Goal: Information Seeking & Learning: Learn about a topic

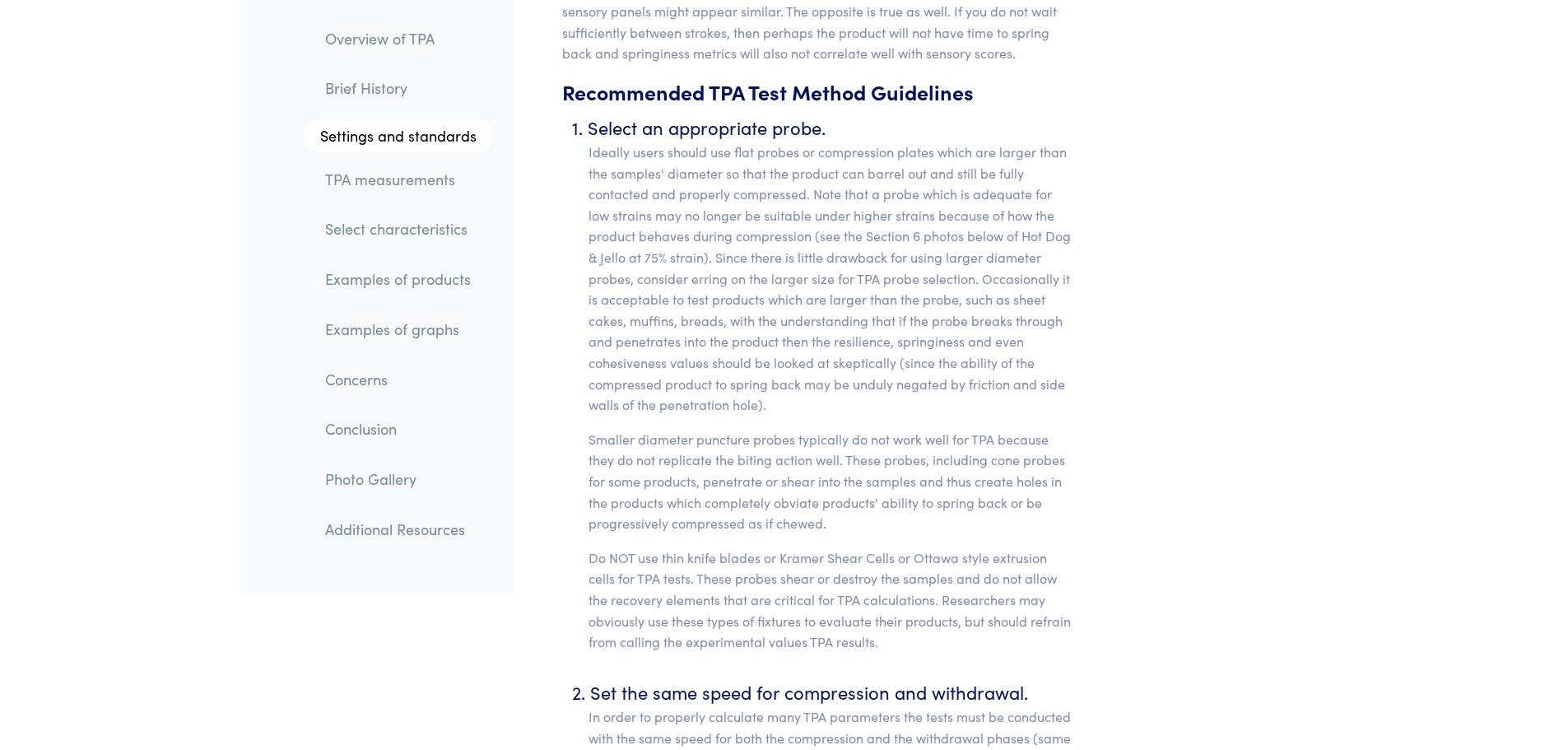
scroll to position [7076, 0]
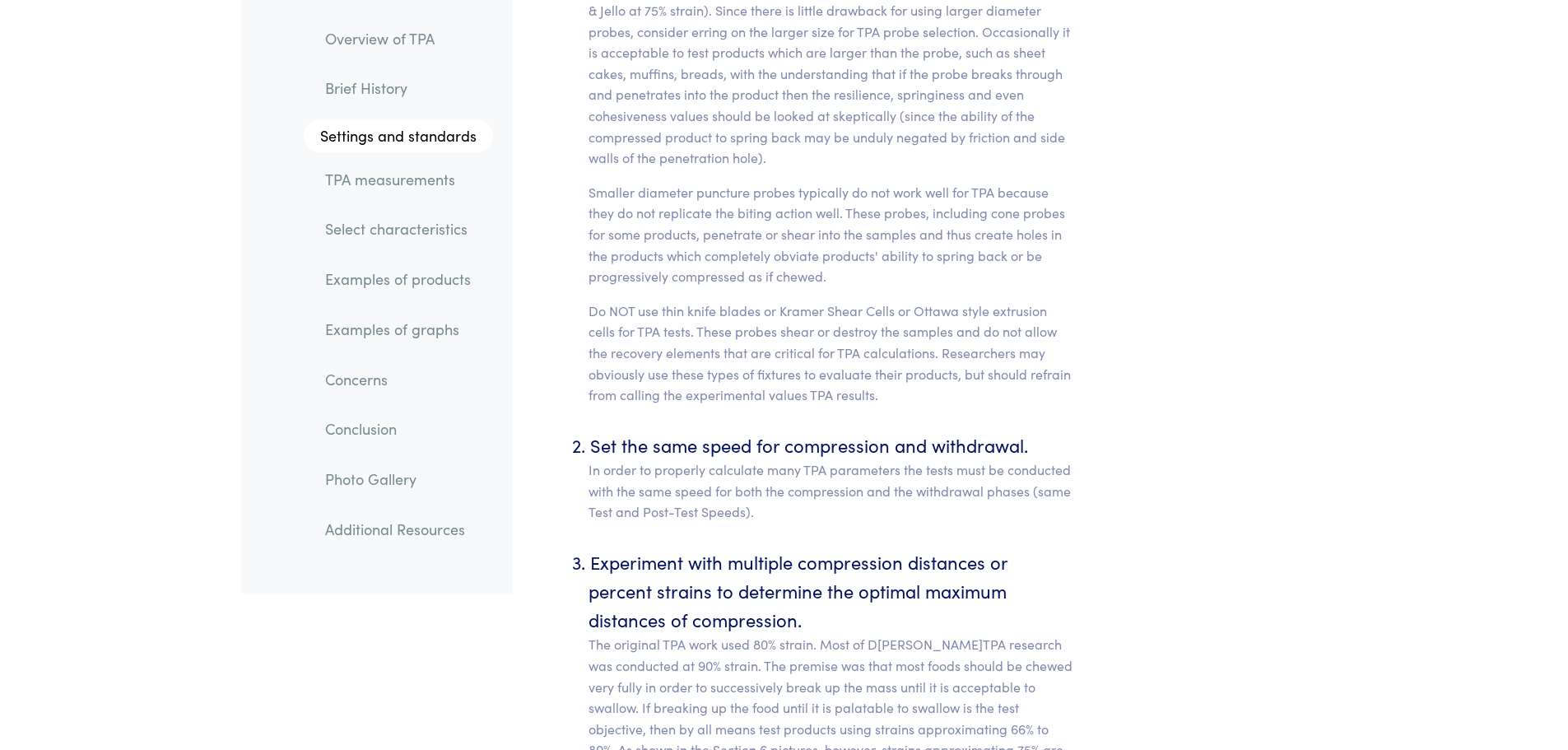
click at [437, 193] on link "TPA measurements" at bounding box center [402, 180] width 181 height 38
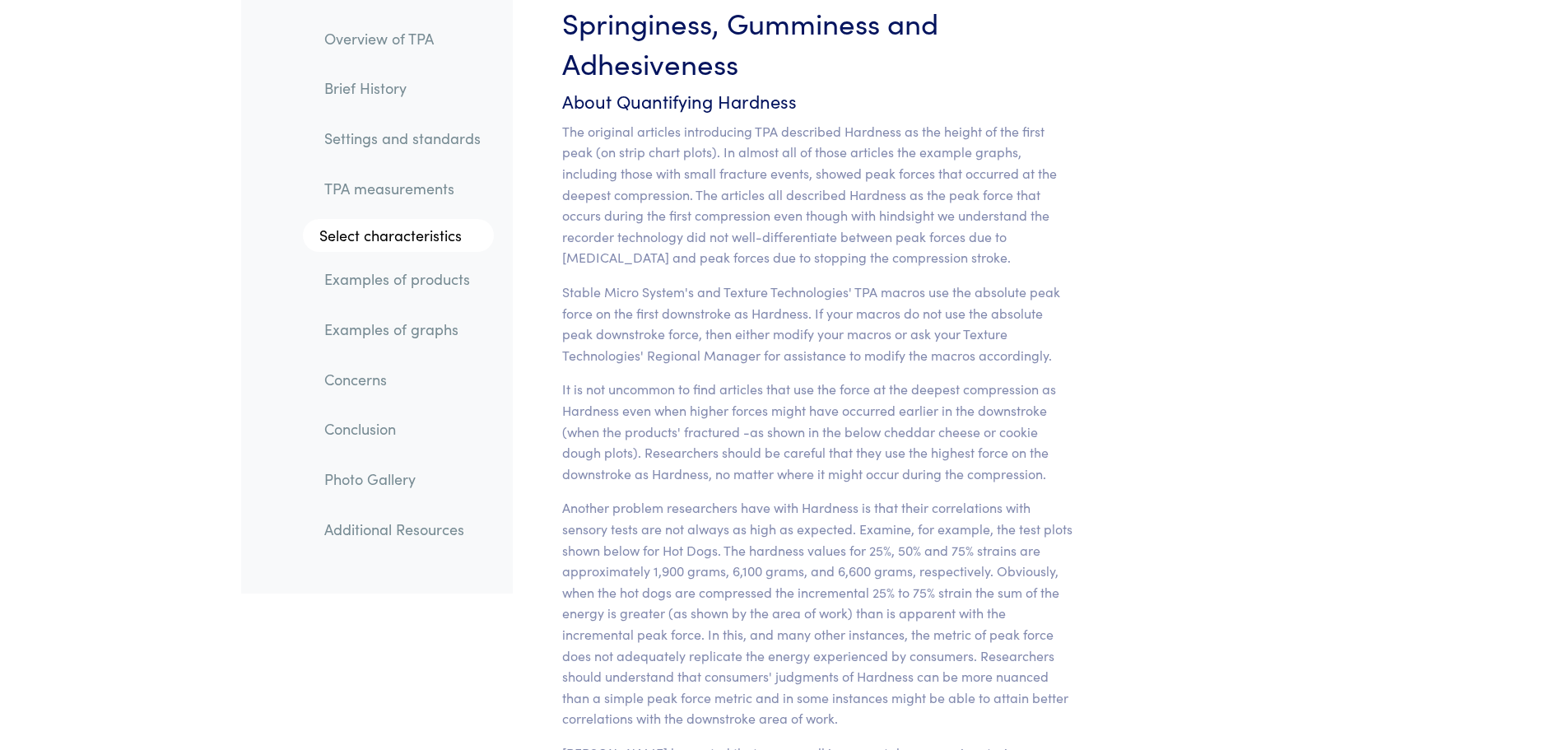
scroll to position [13111, 0]
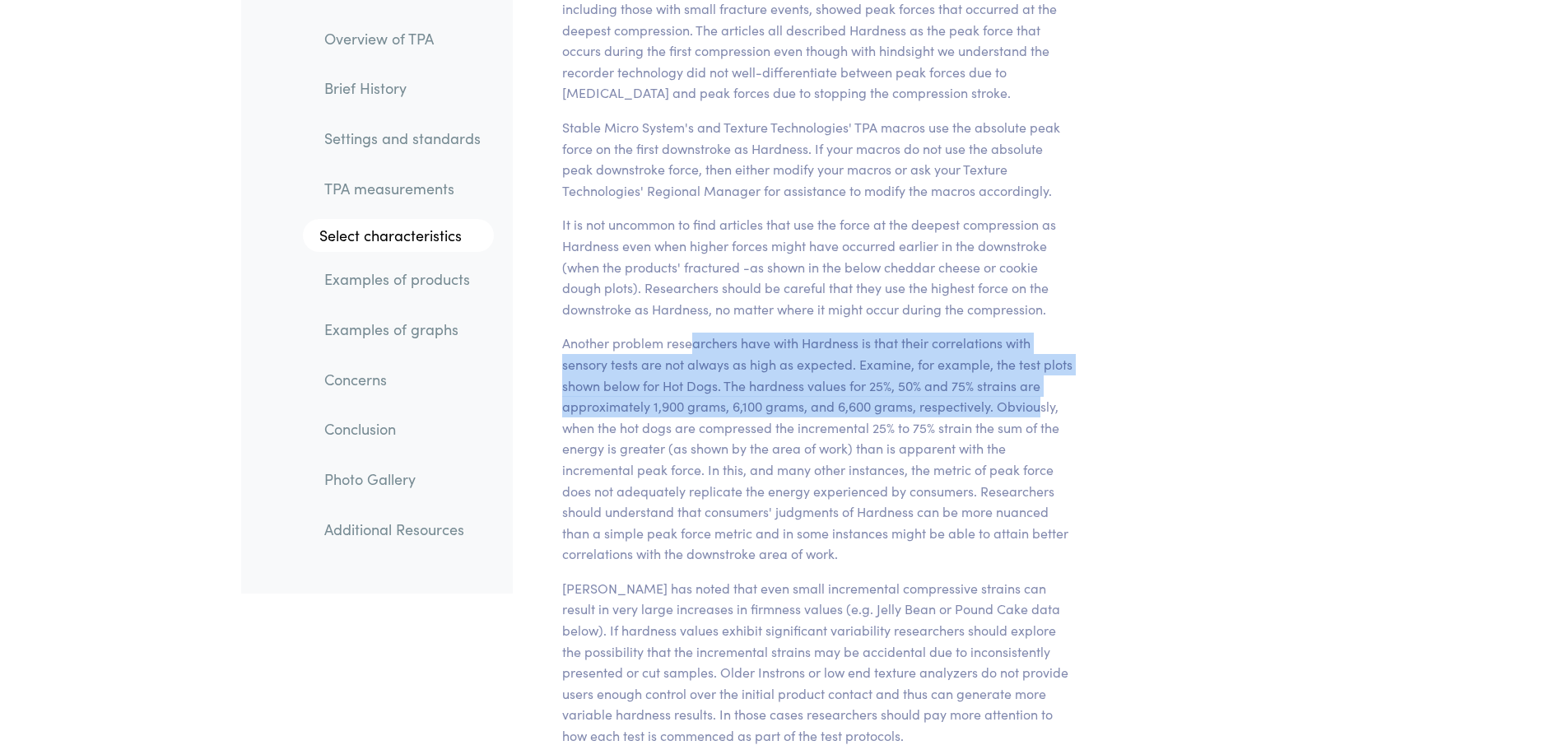
drag, startPoint x: 690, startPoint y: 326, endPoint x: 1038, endPoint y: 387, distance: 353.3
click at [1038, 387] on p "Another problem researchers have with Hardness is that their correlations with …" at bounding box center [818, 449] width 513 height 232
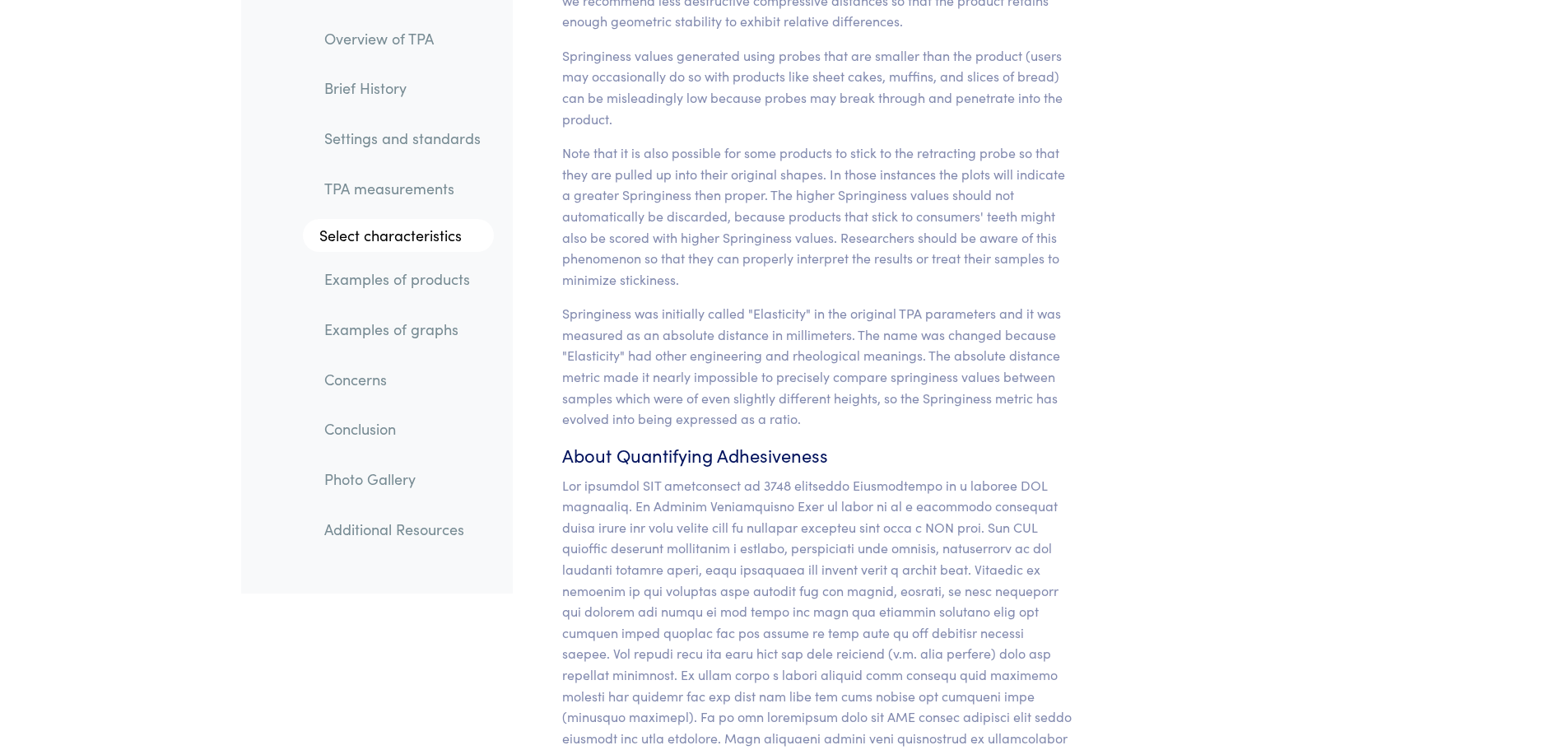
scroll to position [15085, 0]
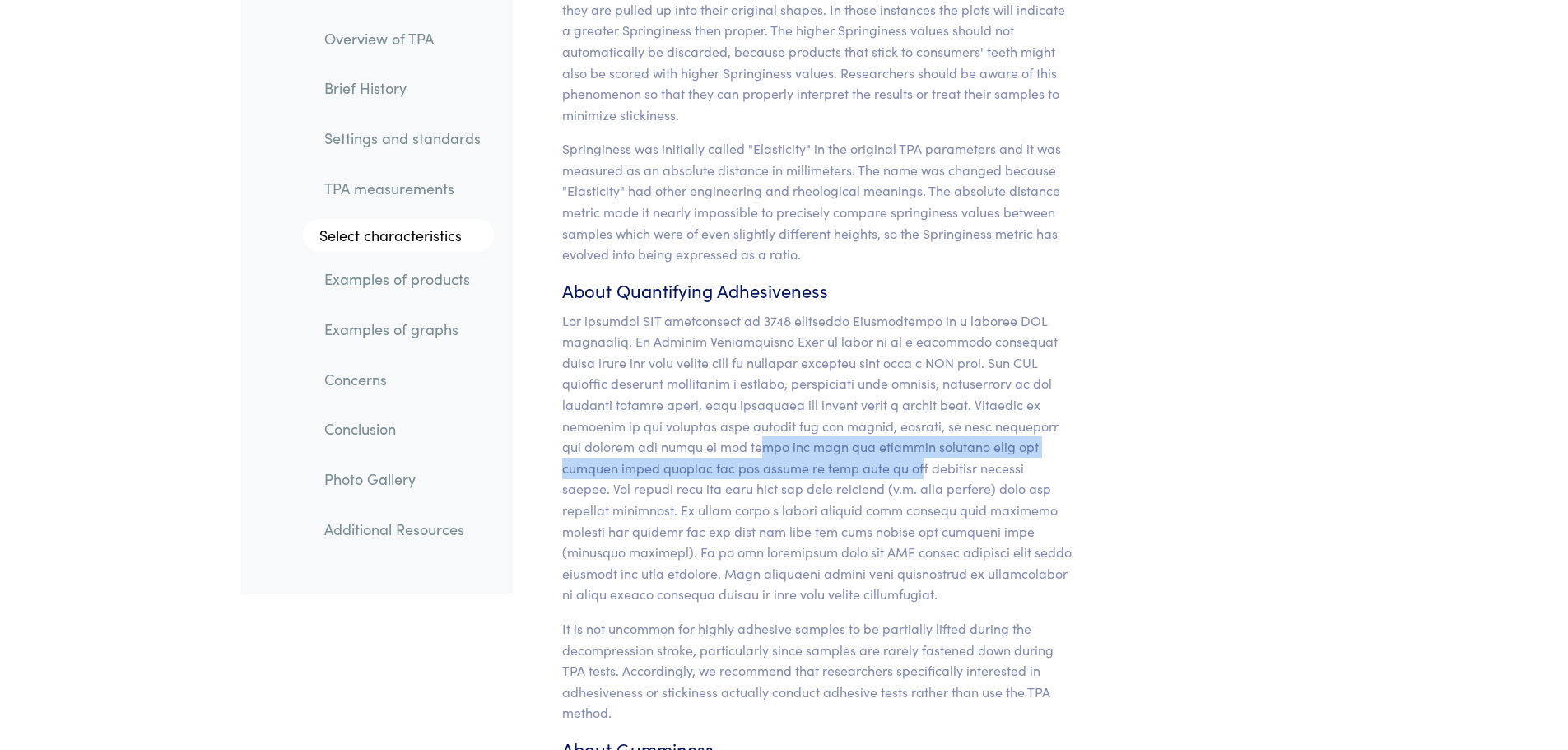
drag, startPoint x: 741, startPoint y: 411, endPoint x: 831, endPoint y: 430, distance: 92.0
click at [831, 430] on p at bounding box center [818, 457] width 513 height 295
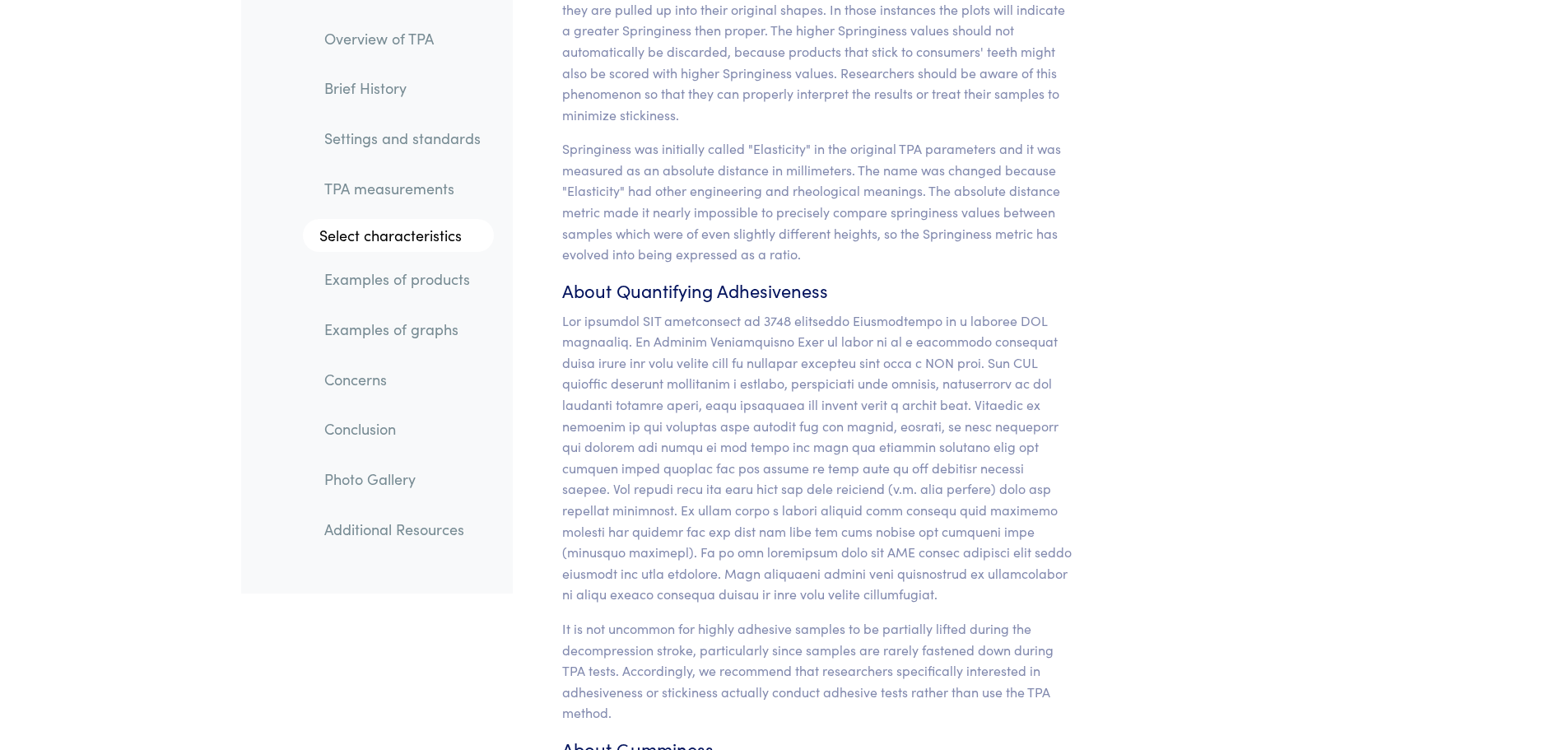
click at [656, 404] on p at bounding box center [818, 457] width 513 height 295
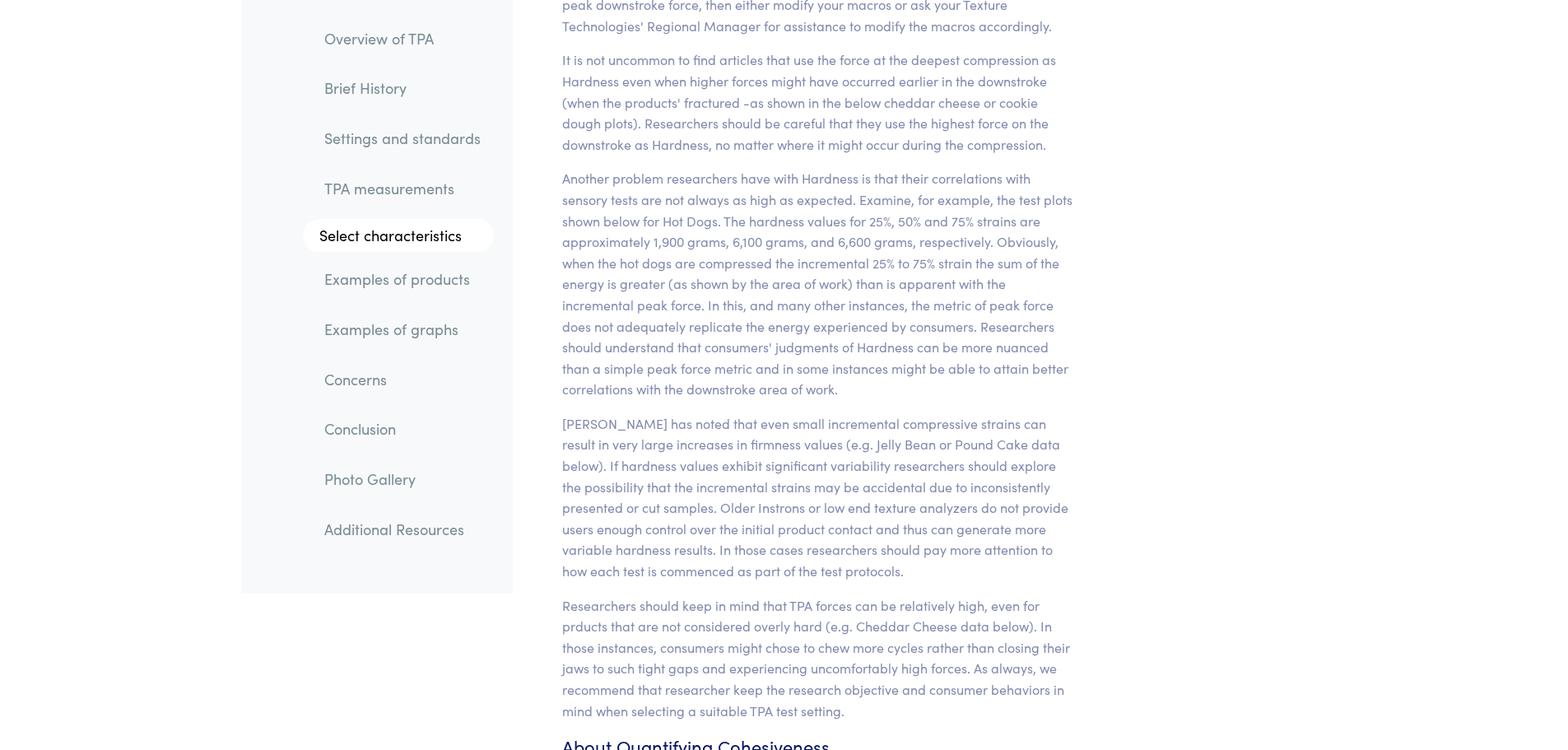
scroll to position [12782, 0]
